Goal: Task Accomplishment & Management: Use online tool/utility

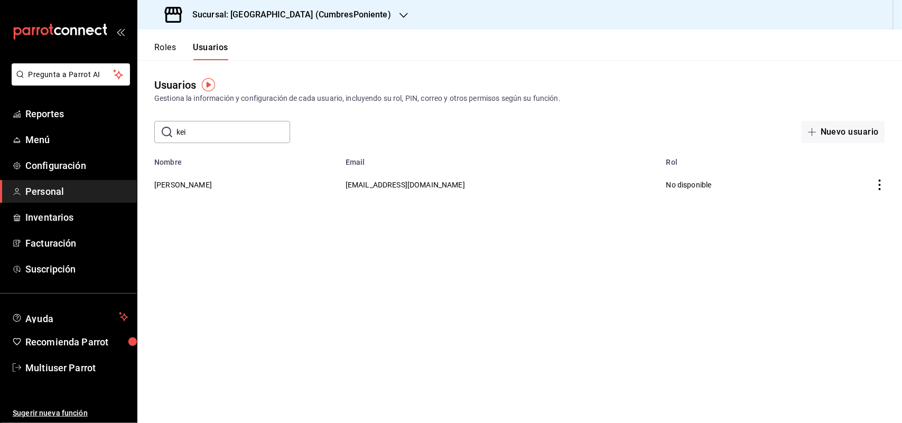
click at [298, 24] on div "Sucursal: [GEOGRAPHIC_DATA] (CumbresPoniente)" at bounding box center [279, 15] width 266 height 30
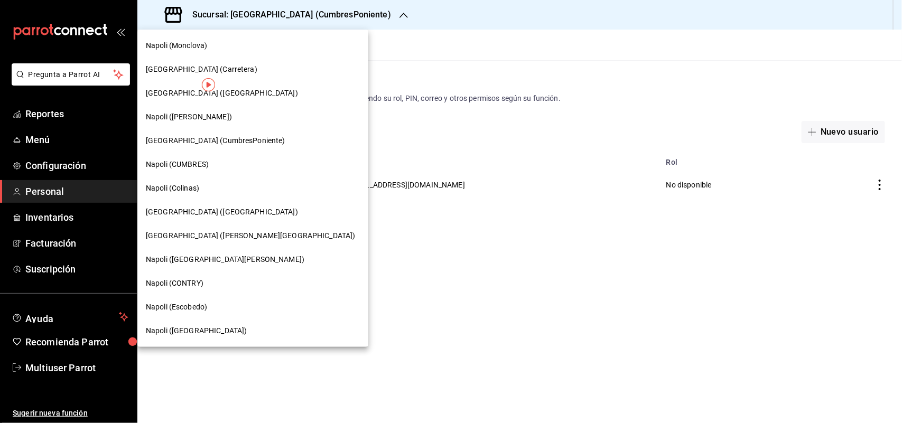
click at [223, 236] on div "[GEOGRAPHIC_DATA] ([PERSON_NAME][GEOGRAPHIC_DATA])" at bounding box center [253, 235] width 214 height 11
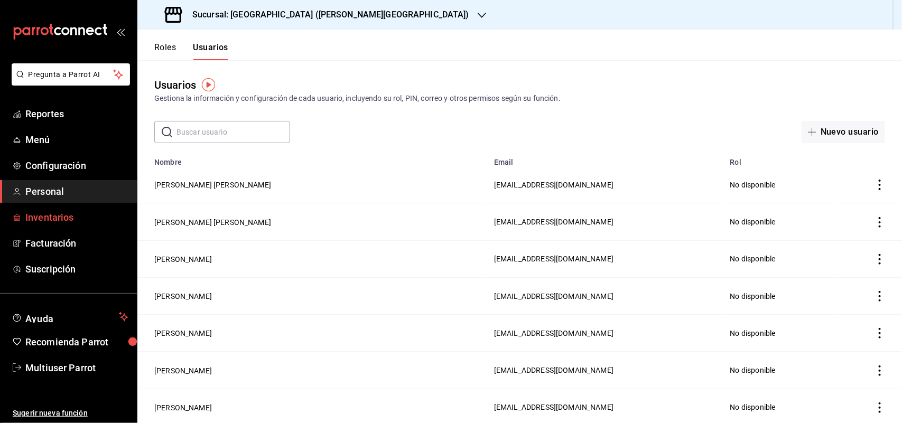
click at [50, 220] on span "Inventarios" at bounding box center [76, 217] width 103 height 14
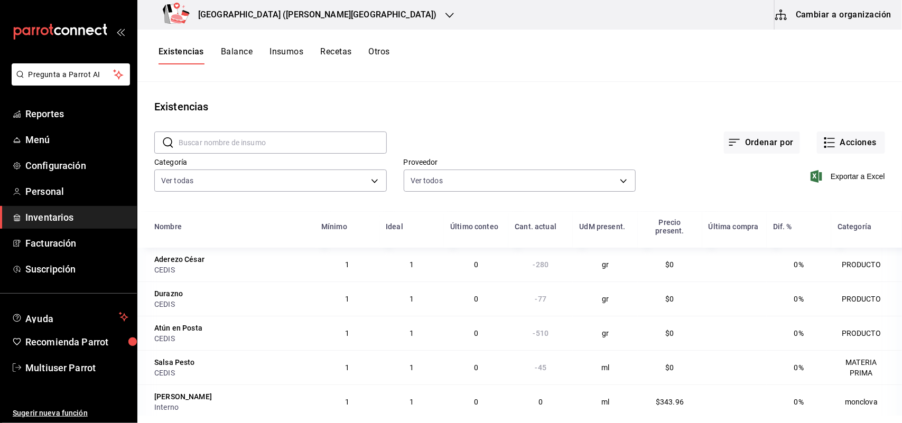
click at [386, 56] on button "Otros" at bounding box center [379, 56] width 21 height 18
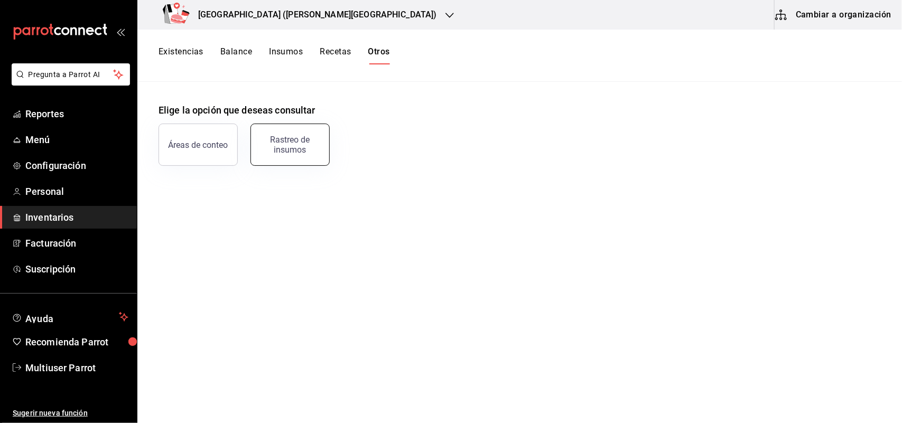
click at [287, 159] on button "Rastreo de insumos" at bounding box center [289, 145] width 79 height 42
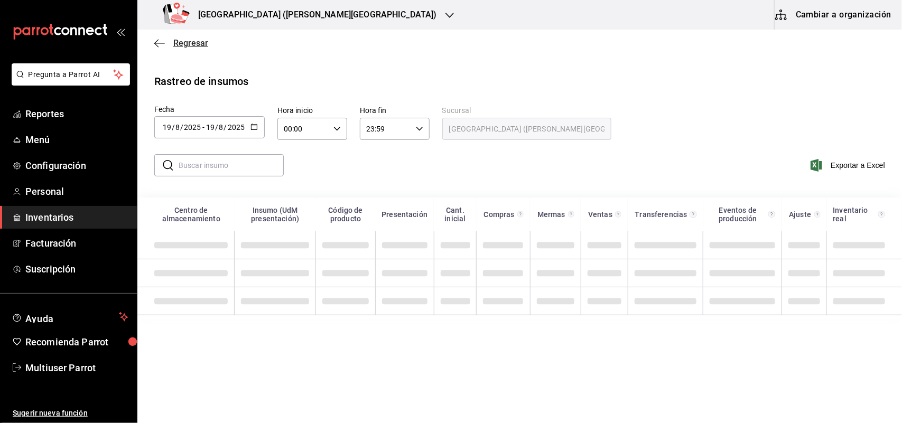
click at [178, 45] on span "Regresar" at bounding box center [190, 43] width 35 height 10
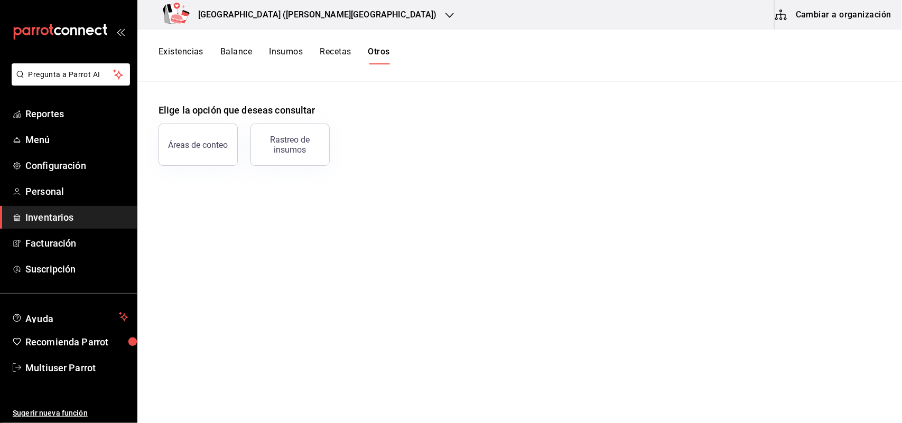
click at [190, 53] on button "Existencias" at bounding box center [181, 56] width 45 height 18
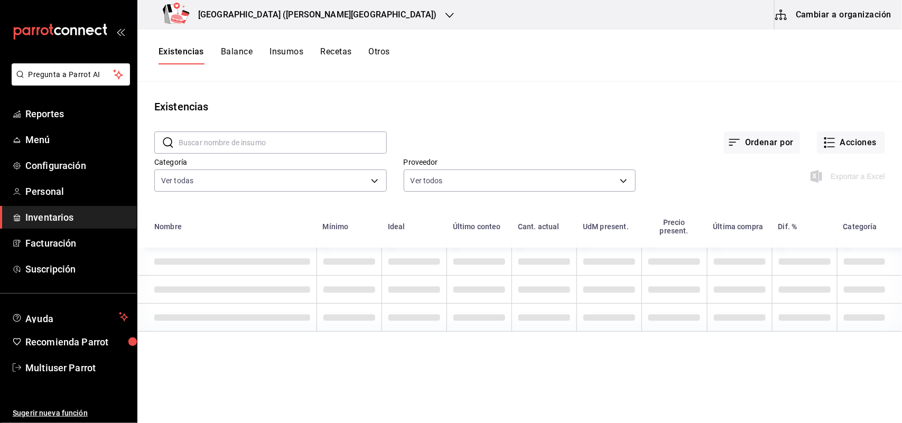
click at [818, 27] on button "Cambiar a organización" at bounding box center [834, 15] width 119 height 30
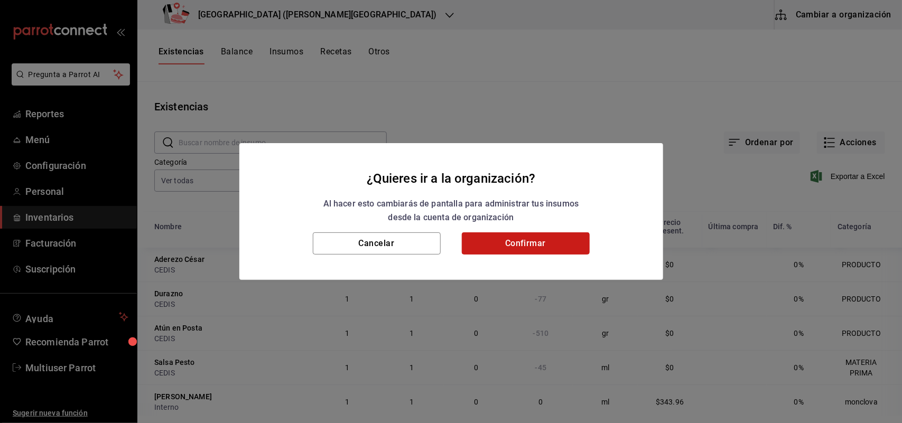
click at [506, 239] on button "Confirmar" at bounding box center [526, 244] width 128 height 22
